Goal: Use online tool/utility: Utilize a website feature to perform a specific function

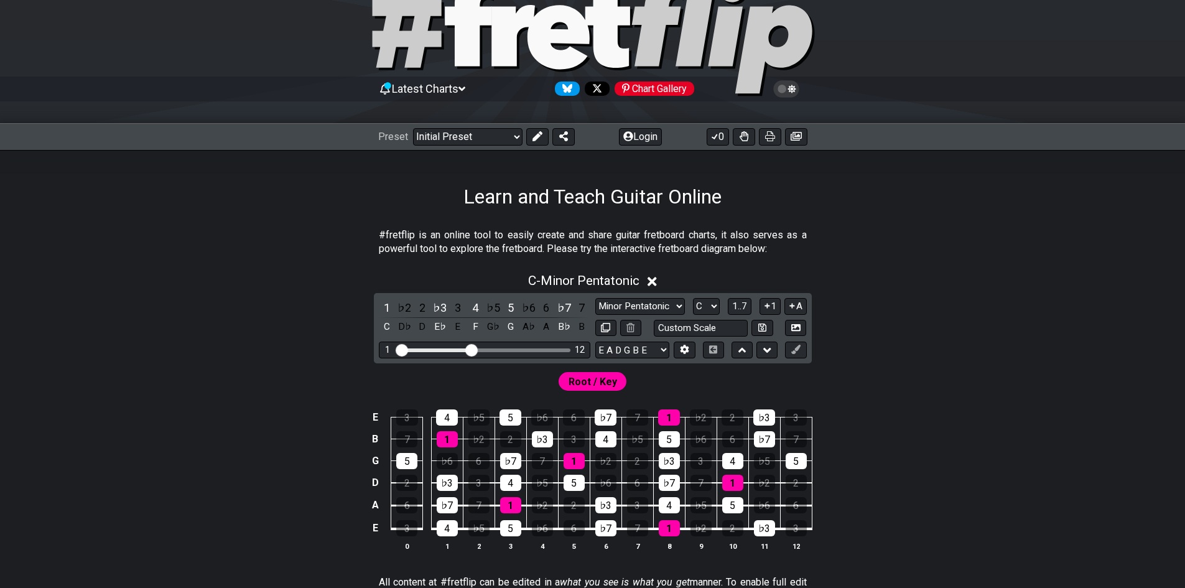
scroll to position [124, 0]
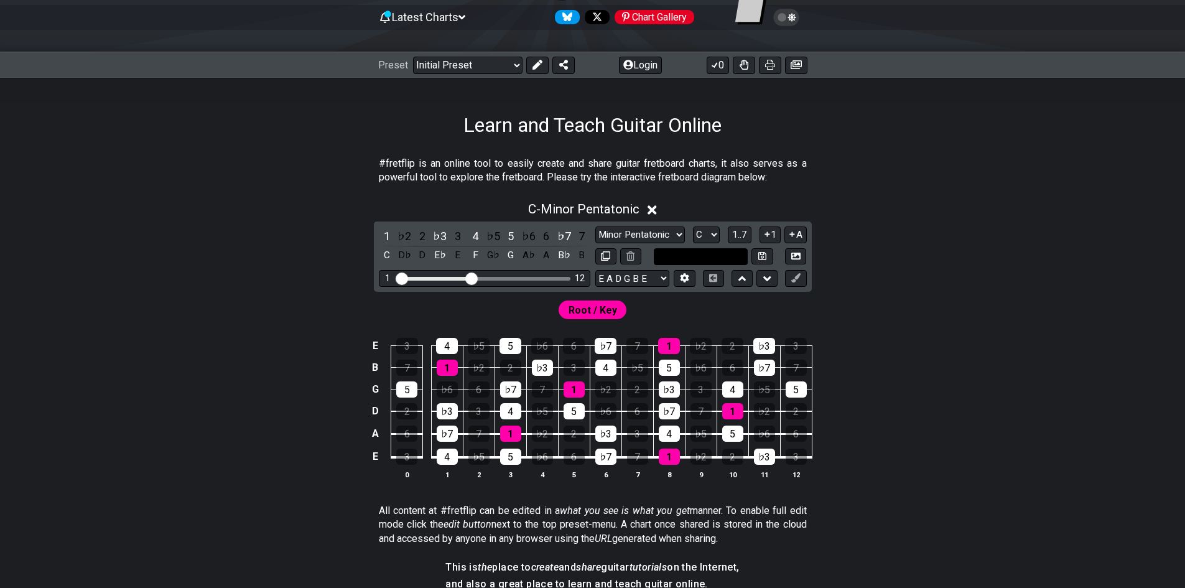
click at [697, 257] on input "text" at bounding box center [701, 256] width 95 height 17
click at [698, 257] on input "text" at bounding box center [701, 256] width 95 height 17
type input "Custom Scale"
click at [667, 236] on select "Minor Pentatonic Click to edit Minor Pentatonic Major Pentatonic Minor Blues Ma…" at bounding box center [640, 234] width 90 height 17
select select "Click to edit"
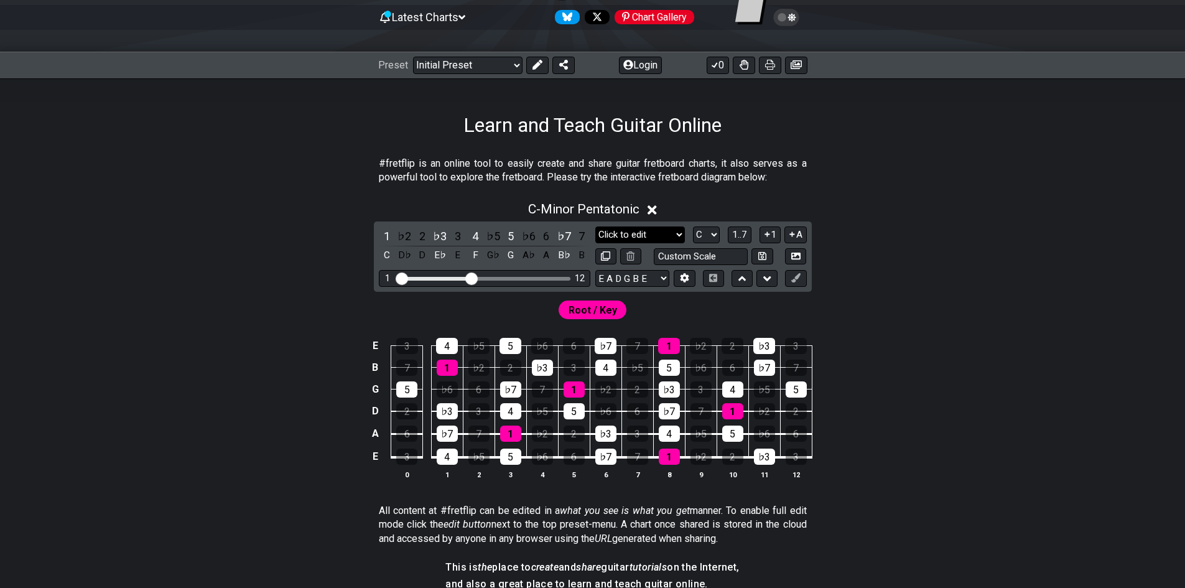
click at [595, 226] on select "Minor Pentatonic Click to edit Minor Pentatonic Major Pentatonic Minor Blues Ma…" at bounding box center [640, 234] width 90 height 17
click at [375, 457] on td "E" at bounding box center [375, 457] width 15 height 24
click at [375, 457] on td "x" at bounding box center [375, 457] width 15 height 24
click at [375, 457] on td "o" at bounding box center [375, 457] width 15 height 24
click at [375, 457] on td at bounding box center [375, 457] width 15 height 24
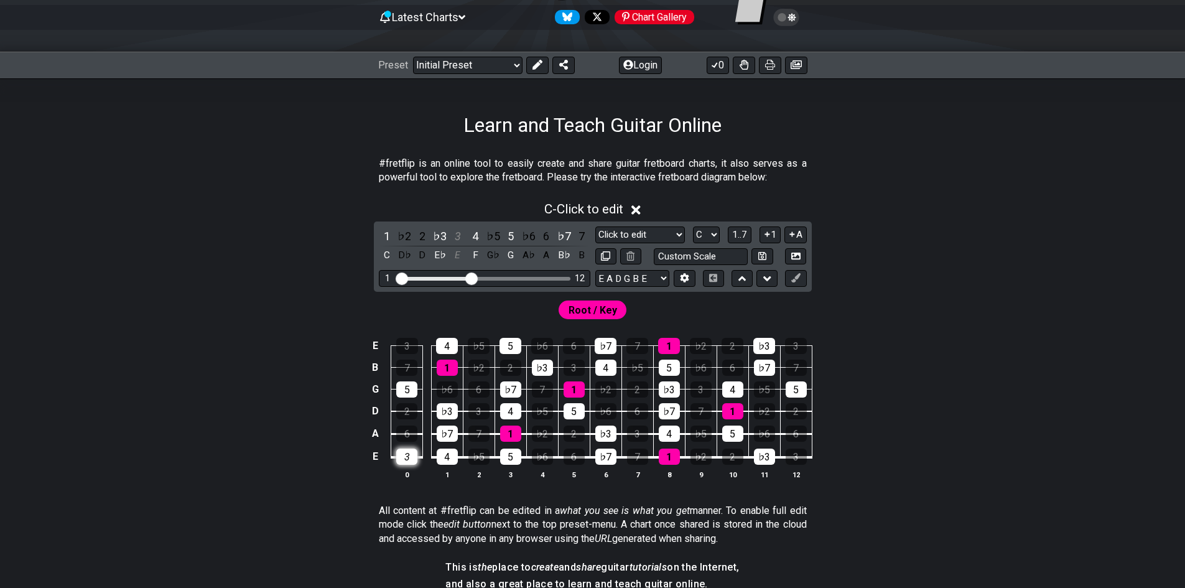
click at [412, 456] on div "3" at bounding box center [406, 456] width 21 height 16
click at [412, 455] on div "3" at bounding box center [406, 456] width 21 height 16
click at [632, 277] on select "E A D G B E E A D G B E E A D G B E B E A D F♯ B A D G C E A D A D G B E E♭ A♭ …" at bounding box center [632, 278] width 74 height 17
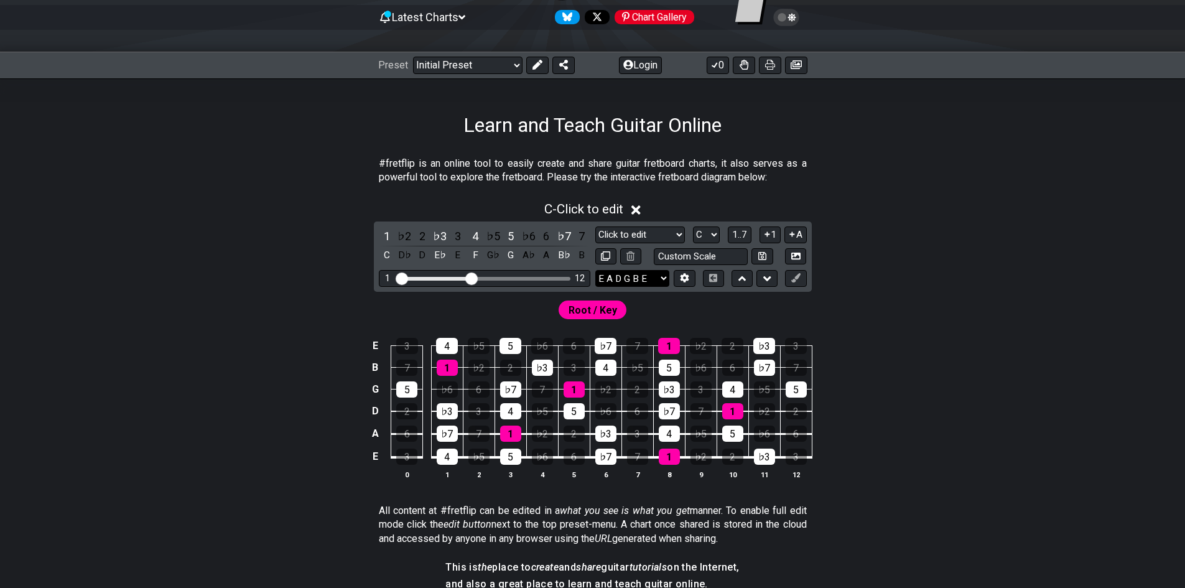
select select "C G C F A D"
click at [595, 270] on select "E A D G B E E A D G B E E A D G B E B E A D F♯ B A D G C E A D A D G B E E♭ A♭ …" at bounding box center [632, 278] width 74 height 17
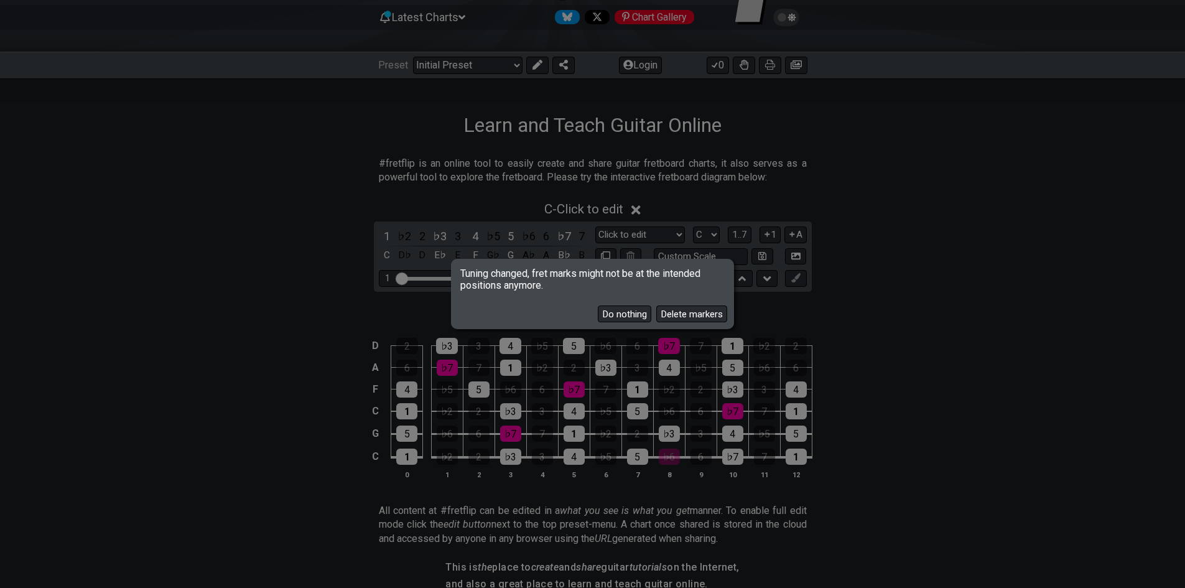
click at [652, 310] on div "Do nothing Delete markers" at bounding box center [592, 309] width 279 height 36
drag, startPoint x: 655, startPoint y: 313, endPoint x: 665, endPoint y: 310, distance: 10.3
click at [657, 313] on button "Delete markers" at bounding box center [691, 313] width 71 height 17
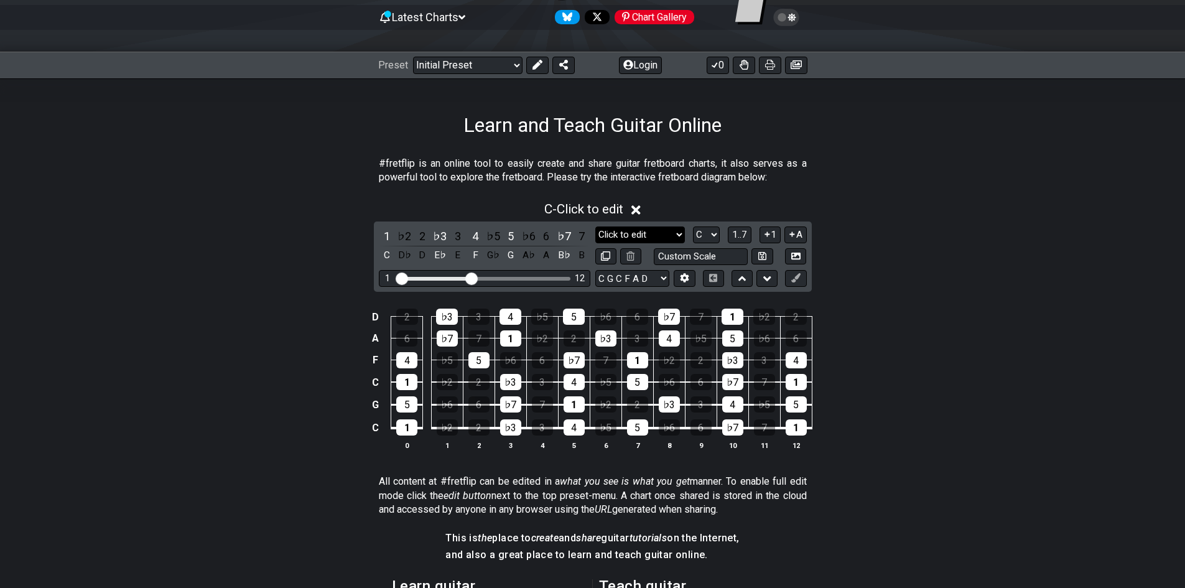
click at [650, 235] on select "Minor Pentatonic Click to edit Minor Pentatonic Major Pentatonic Minor Blues Ma…" at bounding box center [640, 234] width 90 height 17
select select "Minor / Aeolian"
click at [595, 226] on select "Minor Pentatonic Click to edit Minor Pentatonic Major Pentatonic Minor Blues Ma…" at bounding box center [640, 234] width 90 height 17
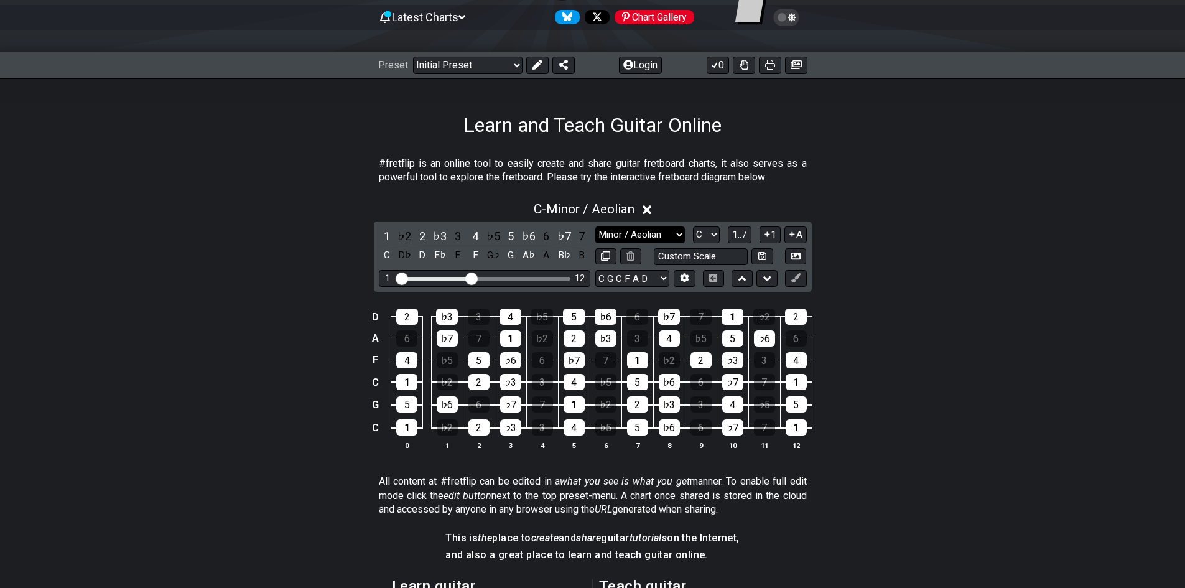
click at [663, 233] on select "Minor Pentatonic Click to edit Minor Pentatonic Major Pentatonic Minor Blues Ma…" at bounding box center [640, 234] width 90 height 17
click at [1004, 305] on div "D 2 ♭3 3 4 ♭5 5 ♭6 6 ♭7 7 1 ♭2 2 A 6 ♭7 7 1 ♭2 2 ♭3 3 4 ♭5 5 ♭6 6 F 4 ♭5 5 ♭6 6…" at bounding box center [593, 379] width 970 height 175
